Goal: Task Accomplishment & Management: Use online tool/utility

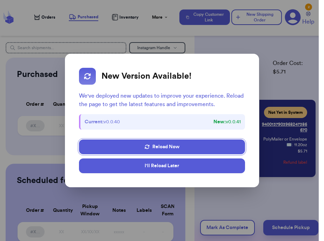
click at [141, 165] on button "I'll Reload Later" at bounding box center [162, 165] width 166 height 15
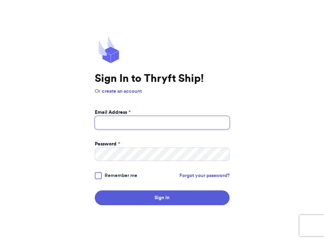
type input "whimsywondersthrifts@gmail.com"
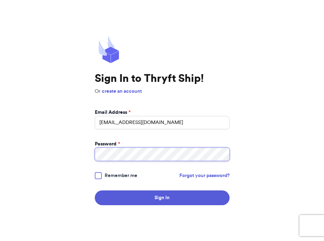
click at [162, 197] on button "Sign In" at bounding box center [162, 197] width 135 height 15
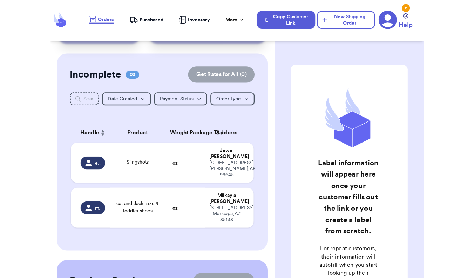
scroll to position [61, 0]
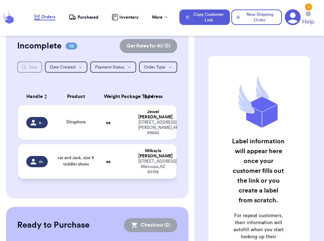
click at [132, 168] on td at bounding box center [125, 161] width 17 height 35
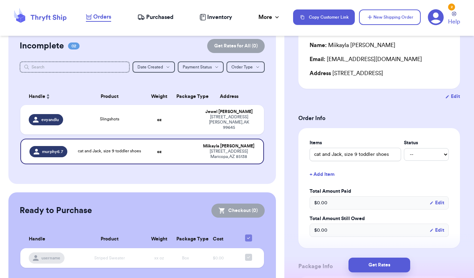
scroll to position [78, 0]
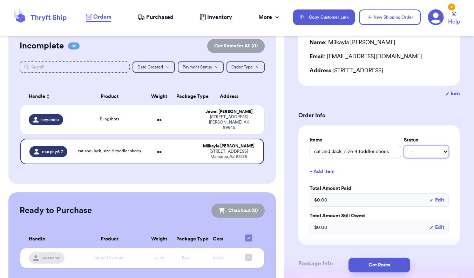
select select "paid"
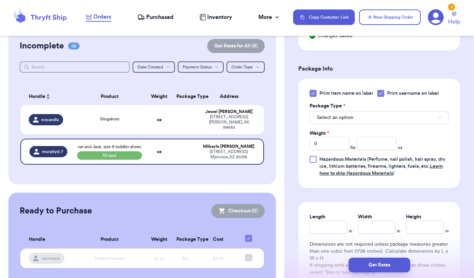
scroll to position [286, 0]
click at [323, 145] on input "0" at bounding box center [329, 142] width 39 height 13
click at [323, 142] on input "number" at bounding box center [376, 142] width 39 height 13
type input "11.8"
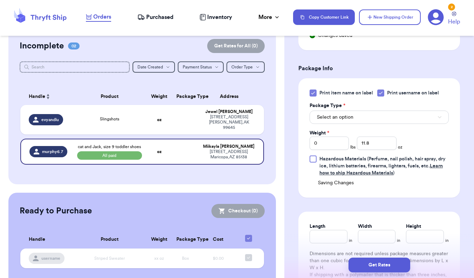
click at [323, 143] on div "Print item name on label Print username on label Package Type * Select an optio…" at bounding box center [379, 132] width 139 height 87
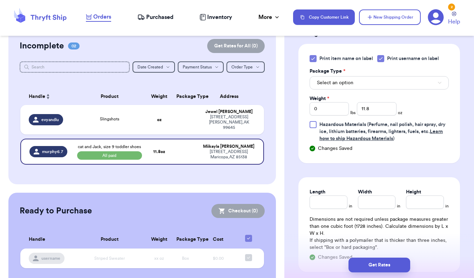
scroll to position [322, 0]
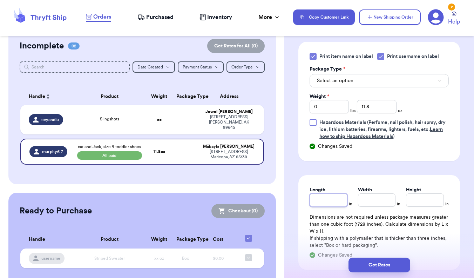
click at [323, 196] on input "Length" at bounding box center [329, 199] width 38 height 13
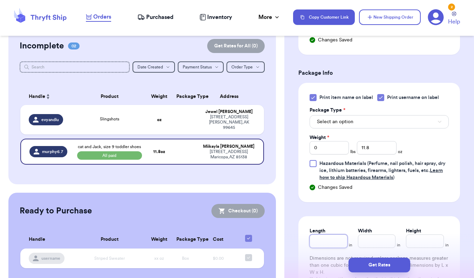
scroll to position [279, 0]
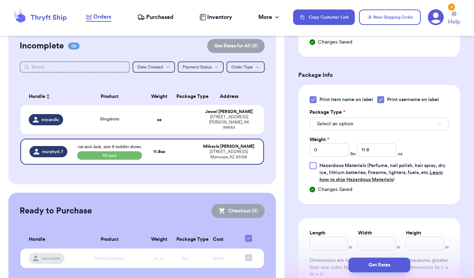
click at [314, 102] on icon at bounding box center [313, 100] width 6 height 6
click at [0, 0] on input "Print item name on label" at bounding box center [0, 0] width 0 height 0
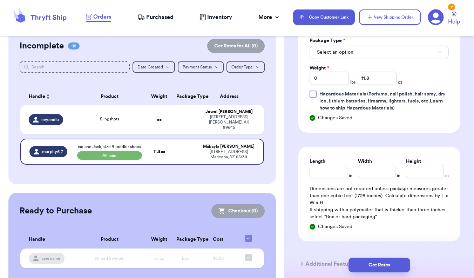
scroll to position [359, 0]
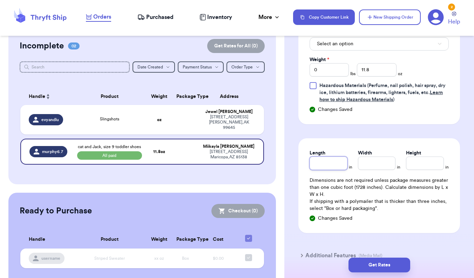
click at [323, 170] on input "Length" at bounding box center [329, 162] width 38 height 13
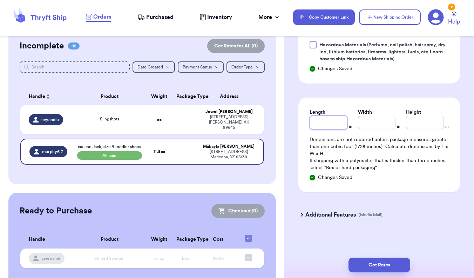
scroll to position [401, 0]
type input "1"
type input "13"
click at [323, 122] on input "Width *" at bounding box center [377, 122] width 38 height 13
type input "10"
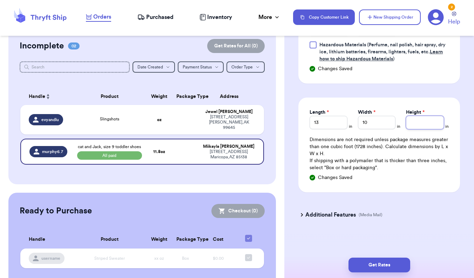
click at [323, 125] on input "Height *" at bounding box center [425, 122] width 38 height 13
click at [323, 178] on div "Changes Saved" at bounding box center [379, 177] width 139 height 7
click at [323, 240] on button "Get Rates" at bounding box center [380, 264] width 62 height 15
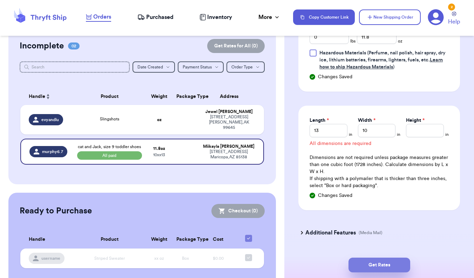
scroll to position [266, 0]
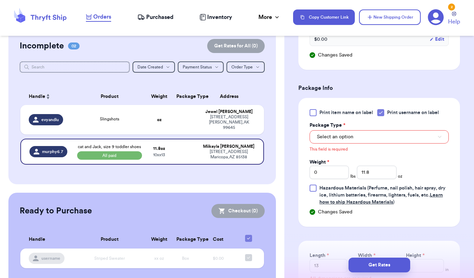
click at [323, 143] on button "Select an option" at bounding box center [379, 136] width 139 height 13
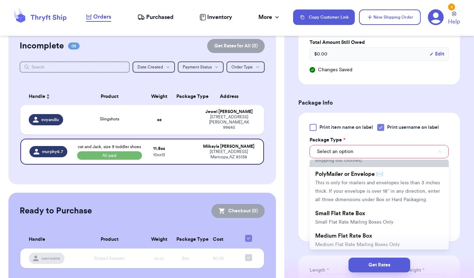
scroll to position [51, 0]
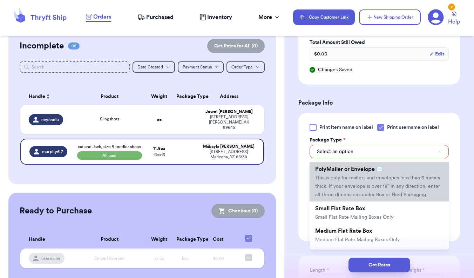
click at [323, 192] on li "PolyMailer or Envelope ✉️ This is only for mailers and envelopes less than 3 in…" at bounding box center [379, 181] width 139 height 39
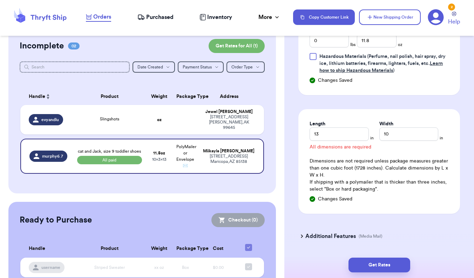
scroll to position [398, 0]
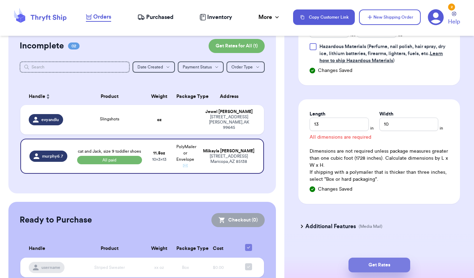
click at [323, 240] on button "Get Rates" at bounding box center [380, 264] width 62 height 15
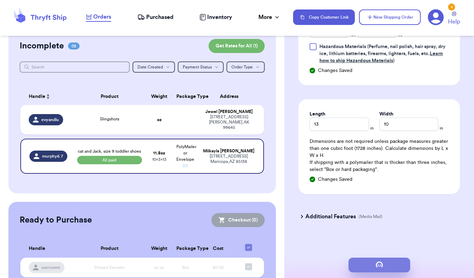
scroll to position [0, 0]
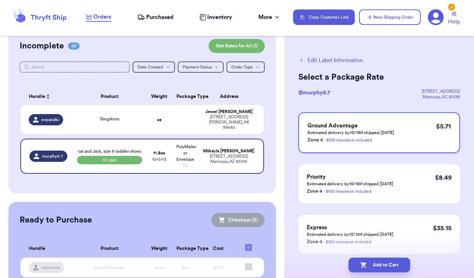
click at [323, 150] on div "Ground Advantage Estimated delivery by 10/16 if shipped today Zone 4 - $100 ins…" at bounding box center [380, 132] width 162 height 41
click at [323, 240] on button "Add to Cart" at bounding box center [380, 264] width 62 height 15
checkbox input "true"
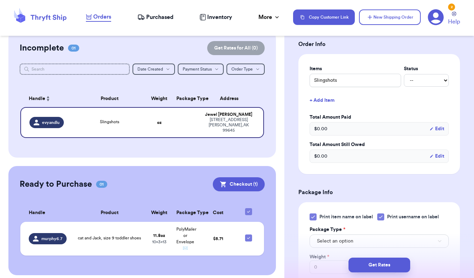
scroll to position [149, 0]
click at [323, 77] on div "Slingshots -- Paid Owes" at bounding box center [379, 80] width 139 height 13
select select "paid"
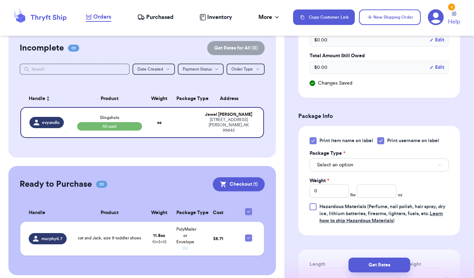
scroll to position [246, 0]
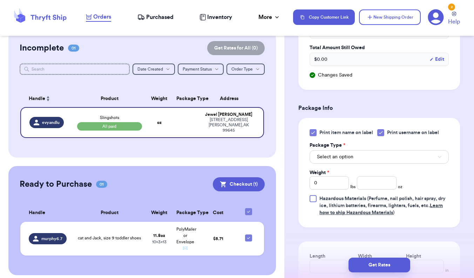
click at [323, 159] on button "Select an option" at bounding box center [379, 156] width 139 height 13
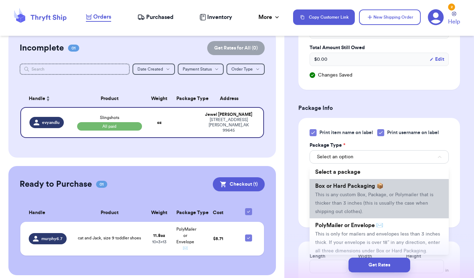
click at [323, 193] on li "Box or Hard Packaging 📦 This is any custom Box, Package, or Polymailer that is …" at bounding box center [379, 198] width 139 height 39
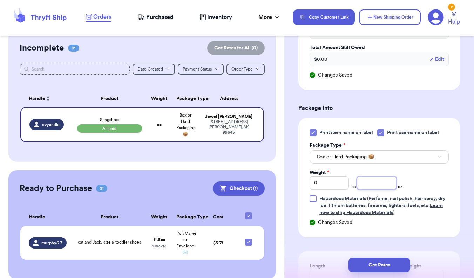
click at [323, 186] on input "number" at bounding box center [376, 182] width 39 height 13
type input "6.0"
click at [323, 178] on div "Print item name on label Print username on label Package Type * Box or Hard Pac…" at bounding box center [379, 172] width 139 height 87
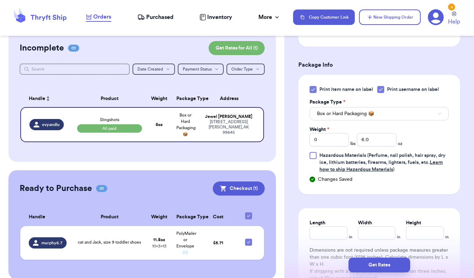
scroll to position [293, 0]
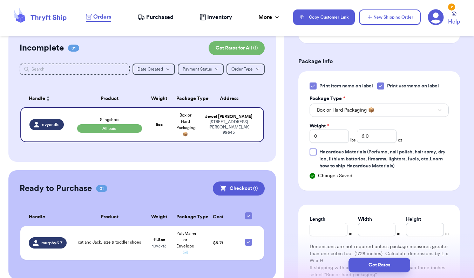
click at [312, 89] on icon at bounding box center [313, 86] width 6 height 6
click at [0, 0] on input "Print item name on label" at bounding box center [0, 0] width 0 height 0
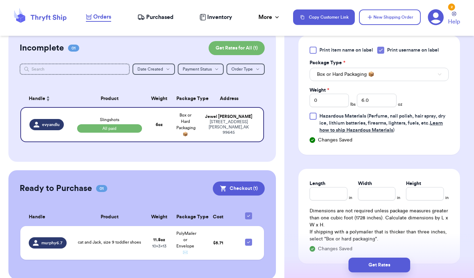
scroll to position [336, 0]
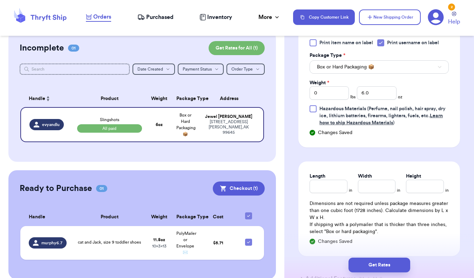
click at [323, 71] on button "Box or Hard Packaging 📦" at bounding box center [379, 66] width 139 height 13
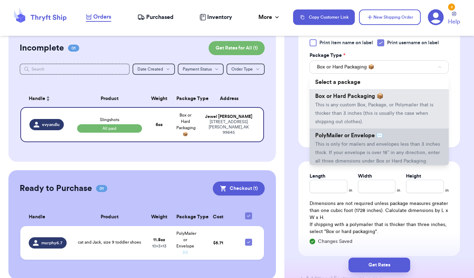
click at [323, 137] on span "PolyMailer or Envelope ✉️" at bounding box center [349, 136] width 68 height 6
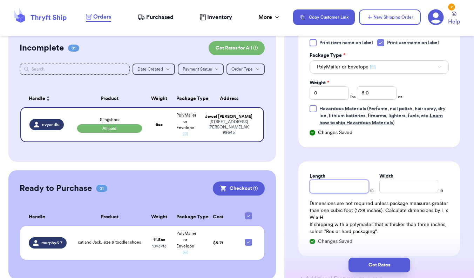
click at [323, 190] on input "Length" at bounding box center [339, 186] width 59 height 13
type input "13"
type input "10"
click at [323, 240] on button "Get Rates" at bounding box center [380, 264] width 62 height 15
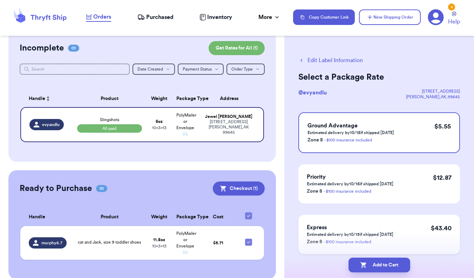
scroll to position [0, 0]
click at [323, 240] on button "Add to Cart" at bounding box center [380, 264] width 62 height 15
checkbox input "true"
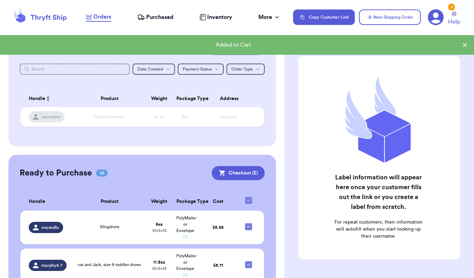
click at [323, 48] on div "Added to Cart" at bounding box center [237, 45] width 474 height 20
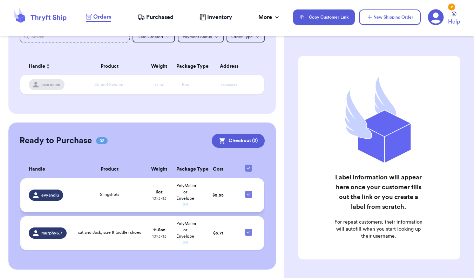
scroll to position [91, 0]
